Goal: Task Accomplishment & Management: Manage account settings

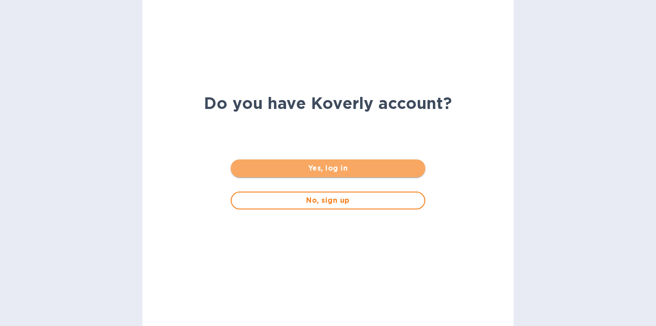
click at [314, 165] on span "Yes, log in" at bounding box center [328, 168] width 180 height 11
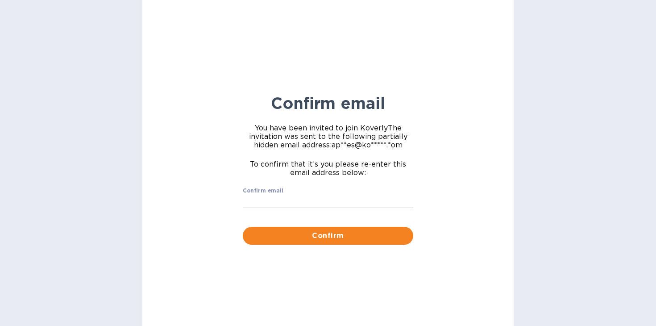
click at [326, 206] on input "Confirm email" at bounding box center [328, 201] width 171 height 13
type input "[EMAIL_ADDRESS][DOMAIN_NAME]"
click at [330, 229] on button "Confirm" at bounding box center [328, 236] width 171 height 18
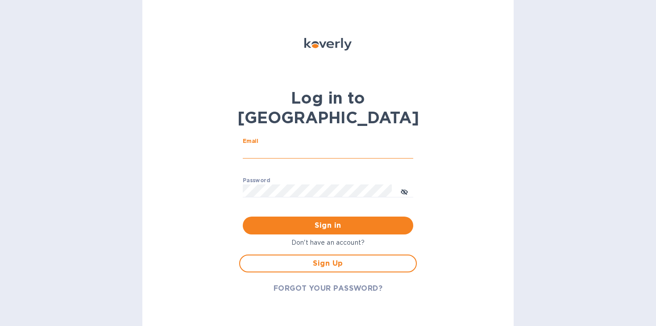
click at [316, 145] on input "Email" at bounding box center [328, 151] width 171 height 13
type input "[EMAIL_ADDRESS][DOMAIN_NAME]"
click at [322, 220] on span "Sign in" at bounding box center [328, 225] width 156 height 11
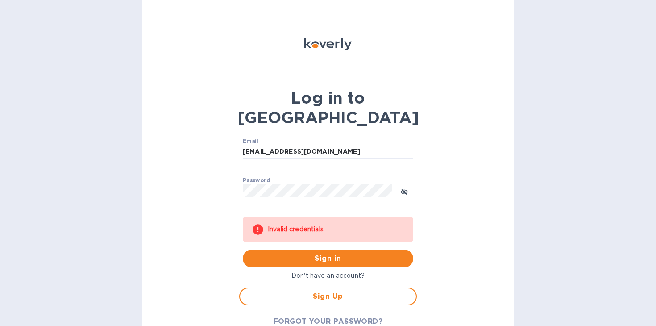
click at [396, 184] on div at bounding box center [328, 190] width 171 height 13
click at [406, 188] on icon "toggle password visibility" at bounding box center [404, 191] width 7 height 7
click at [293, 253] on span "Sign in" at bounding box center [328, 258] width 156 height 11
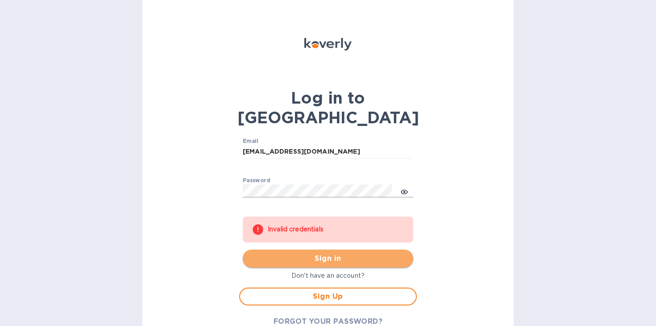
click at [267, 253] on span "Sign in" at bounding box center [328, 258] width 156 height 11
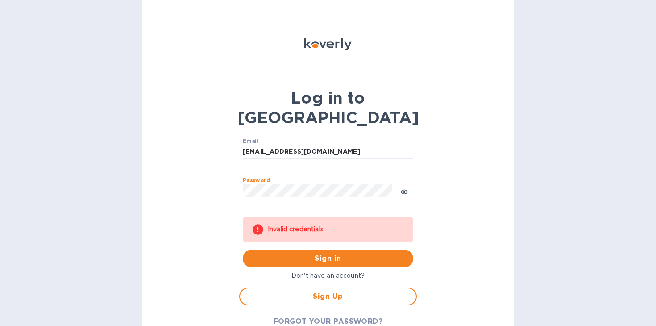
click at [243, 250] on button "Sign in" at bounding box center [328, 259] width 171 height 18
click at [378, 54] on div at bounding box center [327, 58] width 181 height 50
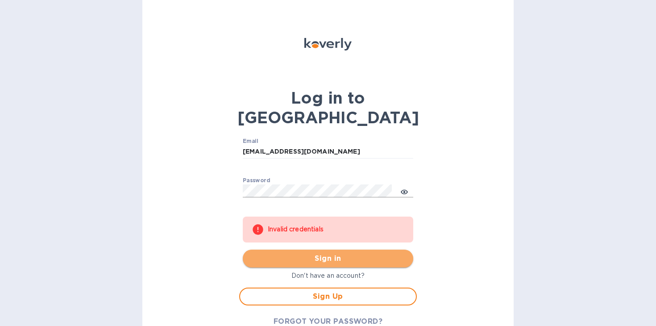
click at [279, 253] on span "Sign in" at bounding box center [328, 258] width 156 height 11
